Goal: Information Seeking & Learning: Learn about a topic

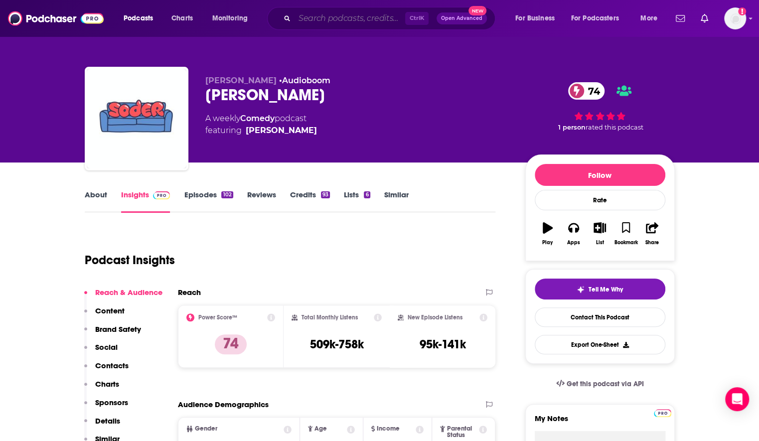
click at [357, 20] on input "Search podcasts, credits, & more..." at bounding box center [350, 18] width 111 height 16
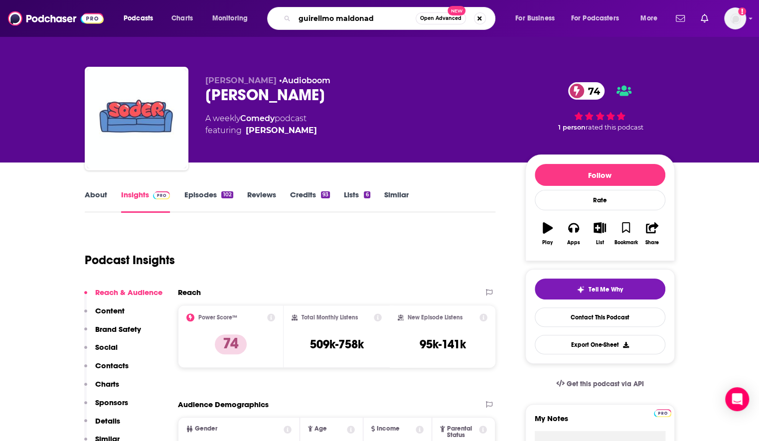
type input "[PERSON_NAME]"
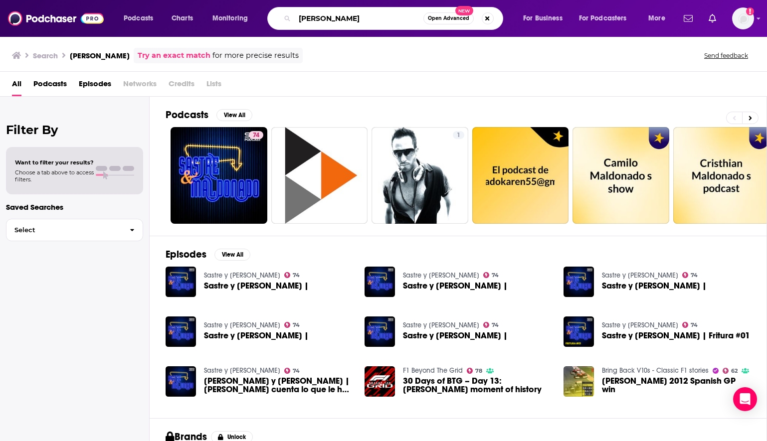
drag, startPoint x: 386, startPoint y: 18, endPoint x: 278, endPoint y: 24, distance: 107.9
click at [278, 24] on div "[PERSON_NAME] Open Advanced New" at bounding box center [385, 18] width 236 height 23
type input "[PERSON_NAME][DEMOGRAPHIC_DATA] tv"
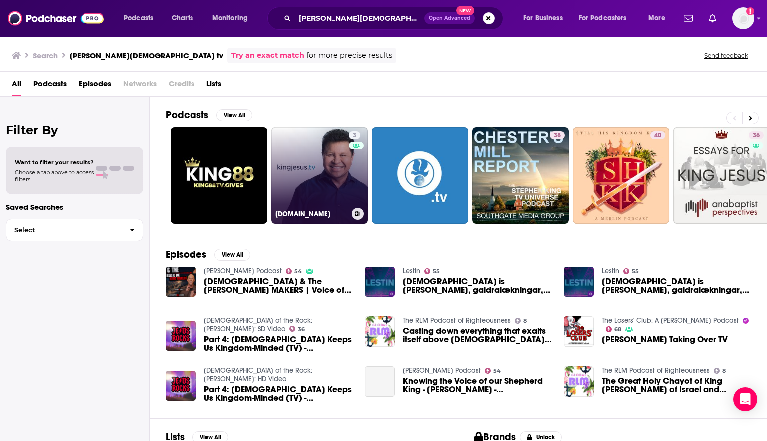
click at [295, 182] on link "3 [DOMAIN_NAME]" at bounding box center [319, 175] width 97 height 97
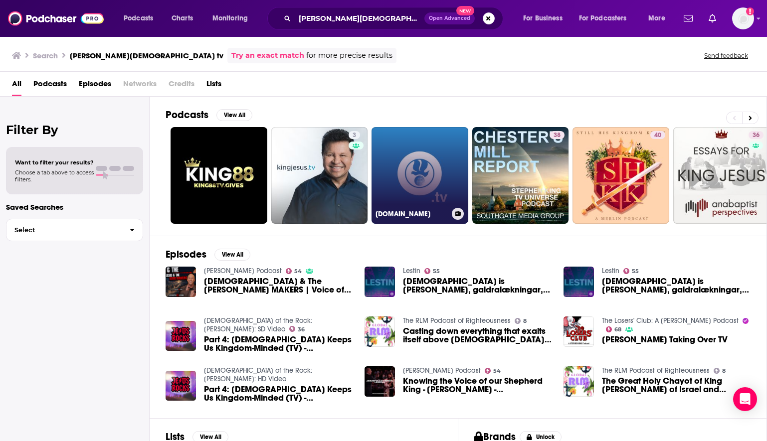
click at [426, 187] on link "[DOMAIN_NAME]" at bounding box center [419, 175] width 97 height 97
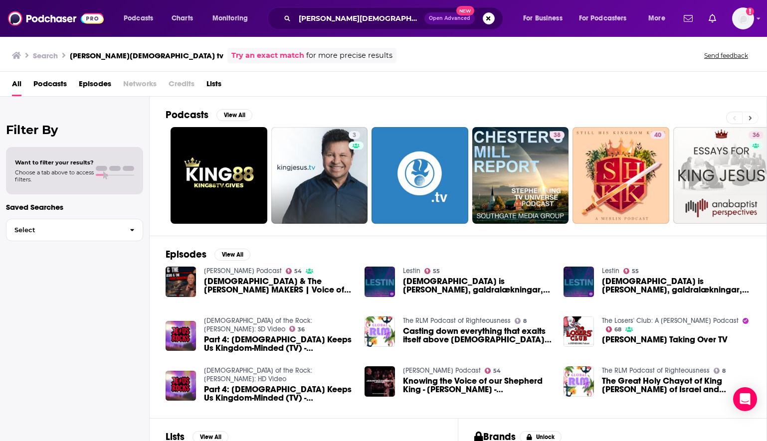
click at [750, 119] on icon at bounding box center [750, 118] width 3 height 4
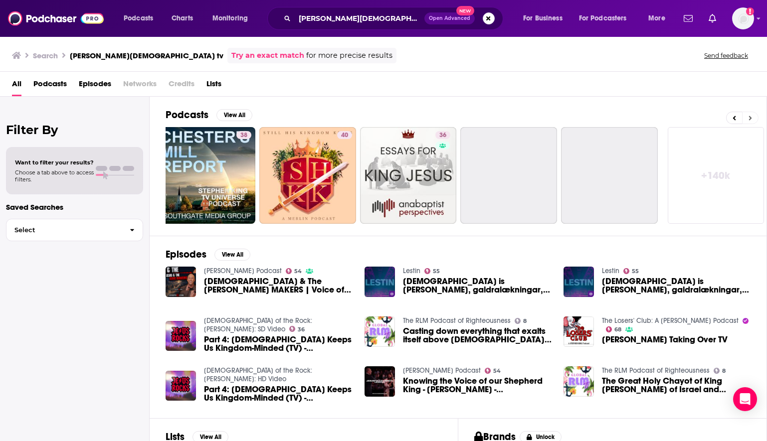
scroll to position [0, 314]
